Goal: Find contact information: Find contact information

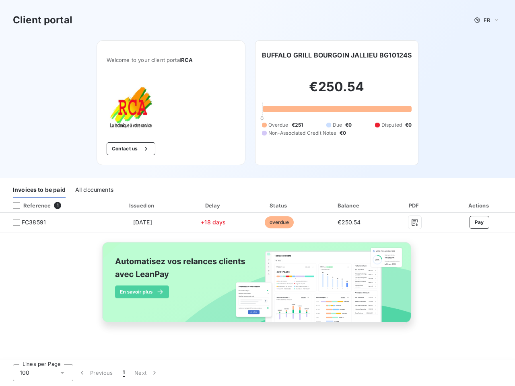
click at [258, 193] on div "Invoices to be paid All documents" at bounding box center [257, 189] width 515 height 17
click at [487, 20] on span "FR" at bounding box center [487, 20] width 6 height 6
click at [130, 149] on button "Contact us" at bounding box center [131, 148] width 49 height 13
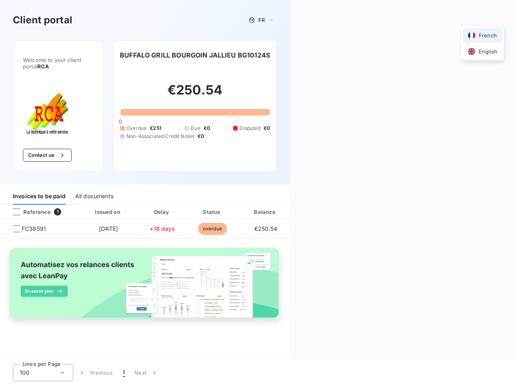
click at [338, 55] on div "Contact us Fill out the form below, and a member of our team will get back to y…" at bounding box center [402, 193] width 225 height 386
click at [39, 190] on div "Invoices to be paid" at bounding box center [39, 196] width 53 height 17
click at [94, 190] on div "All documents" at bounding box center [94, 196] width 38 height 17
